Goal: Check status: Check status

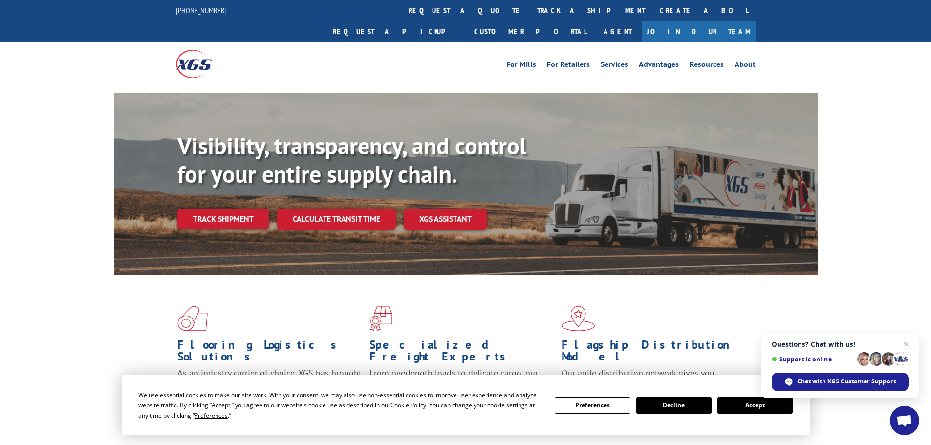
click at [738, 409] on button "Accept" at bounding box center [755, 405] width 75 height 17
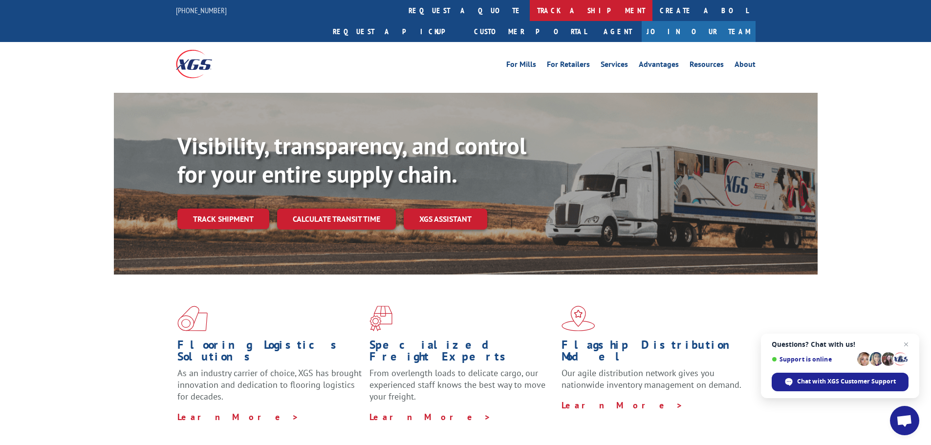
click at [530, 14] on link "track a shipment" at bounding box center [591, 10] width 123 height 21
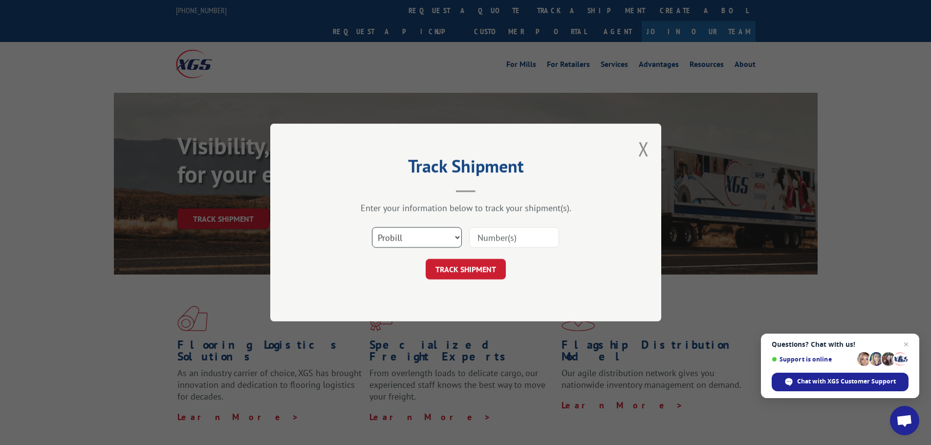
click at [450, 237] on select "Select category... Probill BOL PO" at bounding box center [417, 237] width 90 height 21
click at [372, 227] on select "Select category... Probill BOL PO" at bounding box center [417, 237] width 90 height 21
click at [503, 244] on input at bounding box center [514, 237] width 90 height 21
paste input "17235205BOL"
type input "17235205BOL"
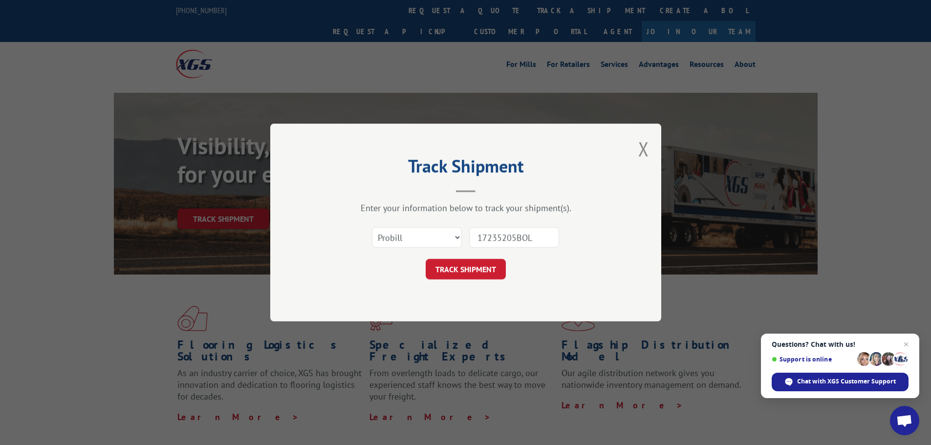
click at [460, 242] on div "Select category... Probill BOL PO 17235205BOL" at bounding box center [465, 237] width 293 height 32
click at [446, 236] on select "Select category... Probill BOL PO" at bounding box center [417, 237] width 90 height 21
select select "bol"
click at [372, 227] on select "Select category... Probill BOL PO" at bounding box center [417, 237] width 90 height 21
click at [492, 271] on button "TRACK SHIPMENT" at bounding box center [466, 269] width 80 height 21
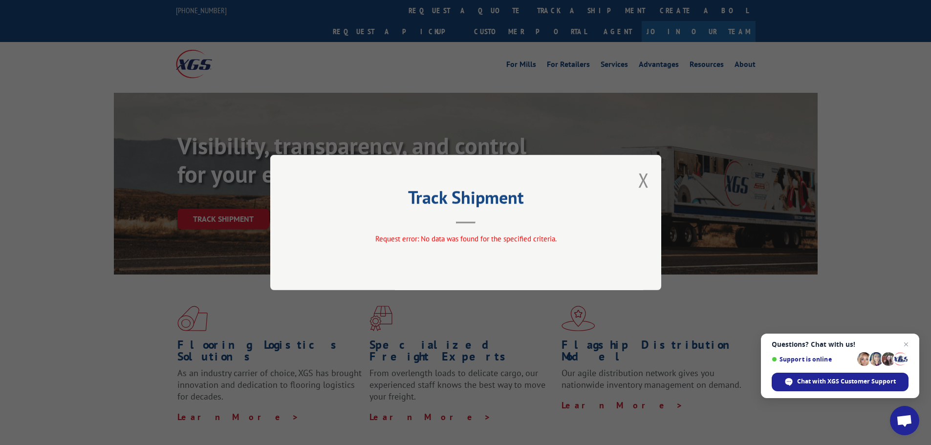
click at [579, 213] on header "Track Shipment" at bounding box center [465, 207] width 293 height 33
click at [638, 183] on div "Track Shipment Request error: No data was found for the specified criteria." at bounding box center [465, 222] width 391 height 135
click at [646, 179] on button "Close modal" at bounding box center [643, 180] width 11 height 26
